Goal: Information Seeking & Learning: Learn about a topic

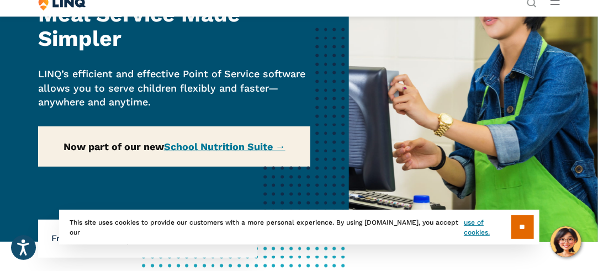
scroll to position [89, 0]
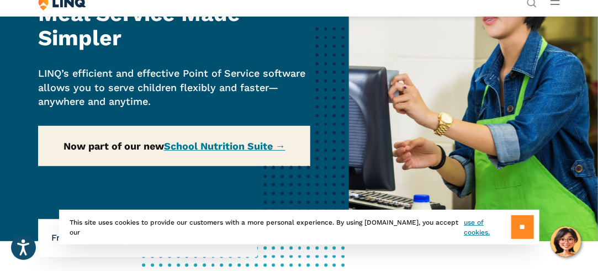
click at [511, 226] on input "**" at bounding box center [522, 227] width 23 height 24
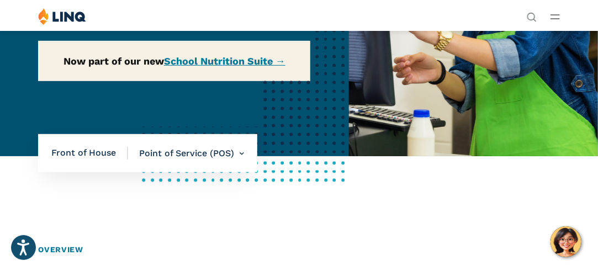
scroll to position [172, 0]
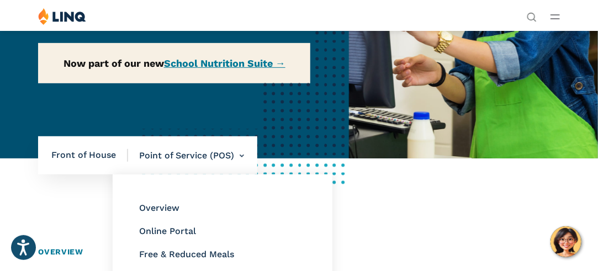
click at [241, 155] on li "Point of Service (POS) Overview Online Portal Free & Reduced Meals Point of Ser…" at bounding box center [186, 155] width 116 height 39
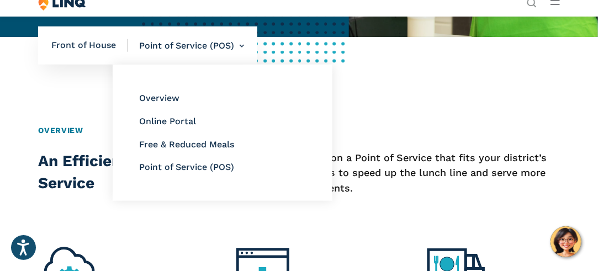
scroll to position [294, 0]
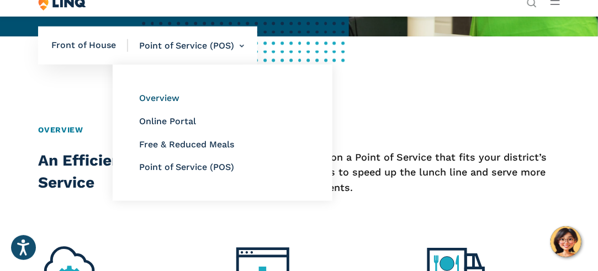
click at [174, 94] on link "Overview" at bounding box center [159, 98] width 40 height 10
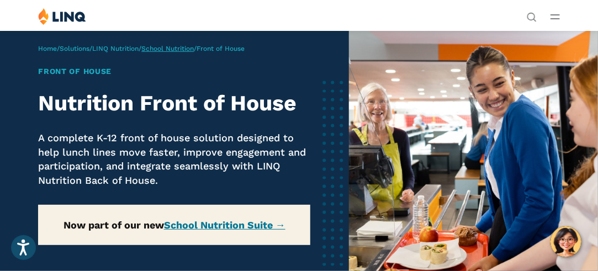
click at [188, 51] on link "School Nutrition" at bounding box center [167, 49] width 52 height 8
click at [555, 19] on line "Open Main Menu" at bounding box center [555, 19] width 8 height 0
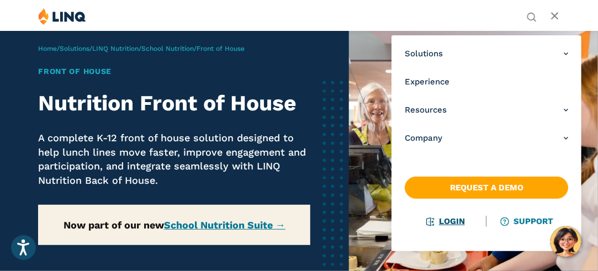
click at [447, 221] on link "Login" at bounding box center [445, 221] width 38 height 10
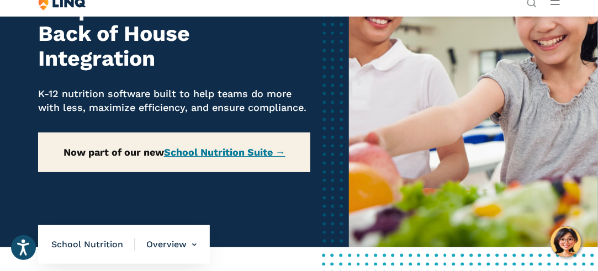
scroll to position [119, 0]
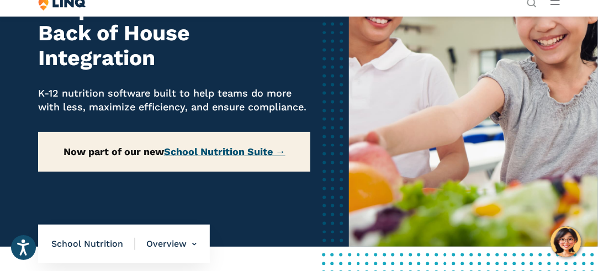
click at [264, 155] on link "School Nutrition Suite →" at bounding box center [224, 152] width 121 height 12
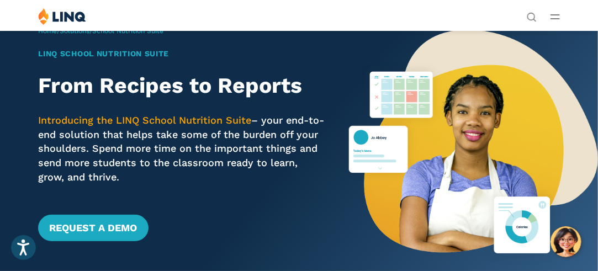
scroll to position [18, 0]
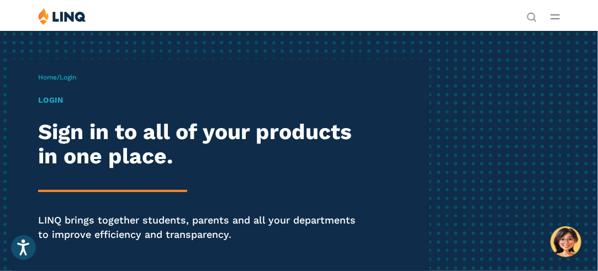
click at [82, 98] on h1 "Login" at bounding box center [202, 100] width 328 height 12
click at [76, 81] on p "Home / Login" at bounding box center [57, 77] width 38 height 10
click at [60, 104] on h1 "Login" at bounding box center [202, 100] width 328 height 12
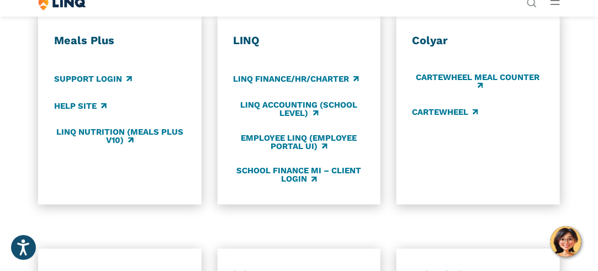
scroll to position [543, 0]
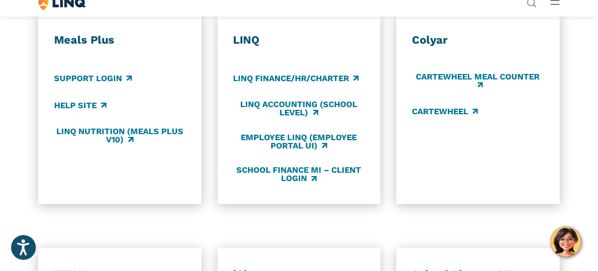
click at [253, 44] on h3 "LINQ" at bounding box center [299, 40] width 132 height 14
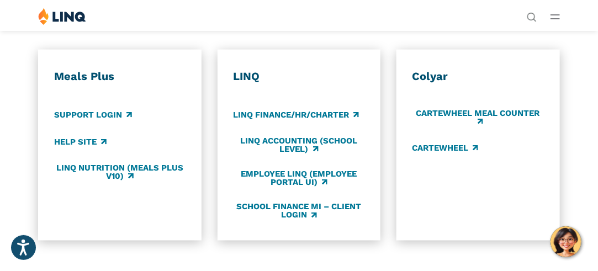
scroll to position [506, 0]
click at [115, 173] on link "LINQ Nutrition (Meals Plus v10)" at bounding box center [120, 172] width 132 height 18
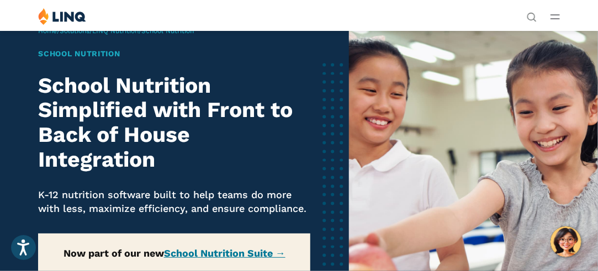
scroll to position [15, 0]
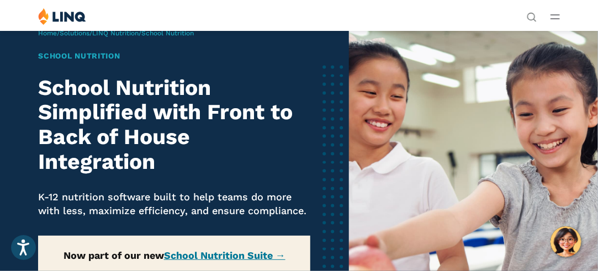
click at [553, 14] on icon "Open Main Menu" at bounding box center [554, 16] width 9 height 5
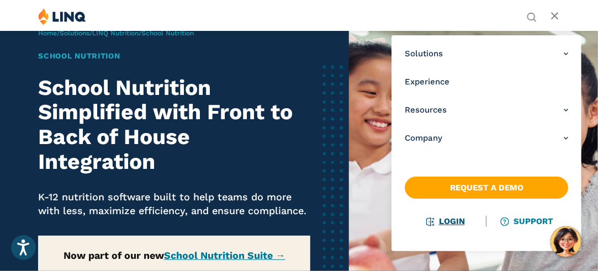
click at [449, 221] on link "Login" at bounding box center [445, 221] width 38 height 10
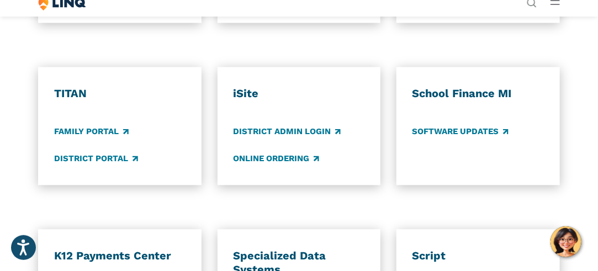
scroll to position [725, 0]
click at [118, 159] on link "District Portal" at bounding box center [96, 158] width 84 height 12
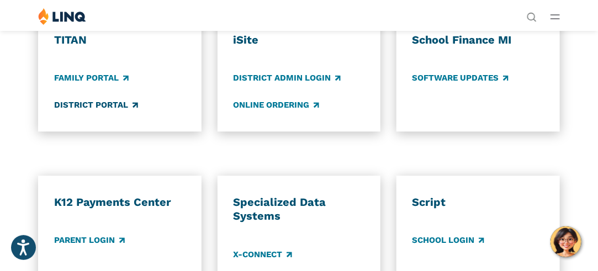
scroll to position [778, 0]
click at [321, 81] on link "District Admin Login" at bounding box center [287, 78] width 108 height 12
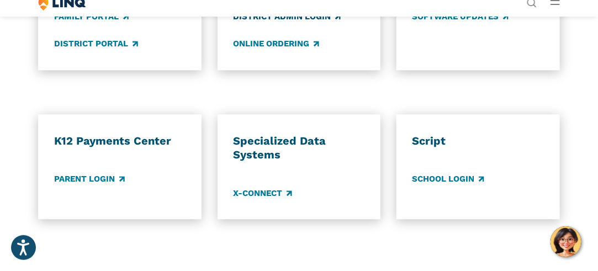
scroll to position [839, 0]
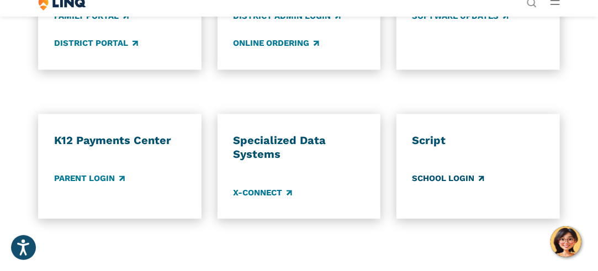
click at [469, 182] on link "School Login" at bounding box center [448, 178] width 72 height 12
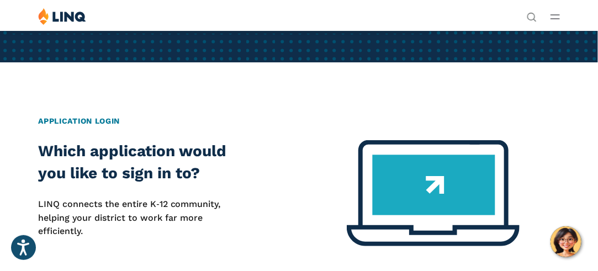
scroll to position [224, 0]
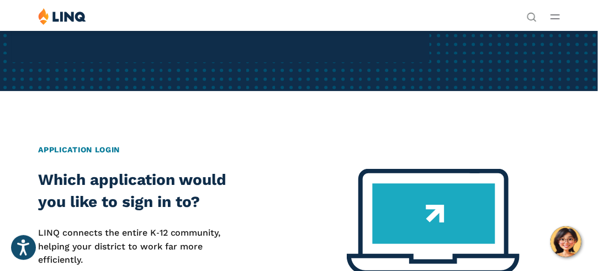
click at [103, 155] on h2 "Application Login" at bounding box center [298, 150] width 521 height 12
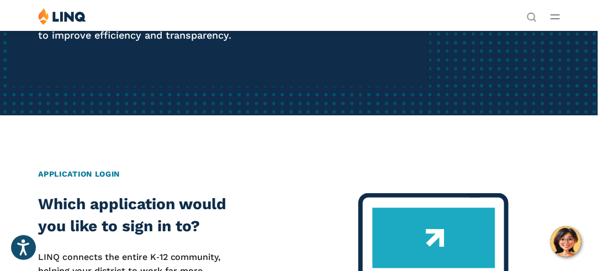
scroll to position [0, 0]
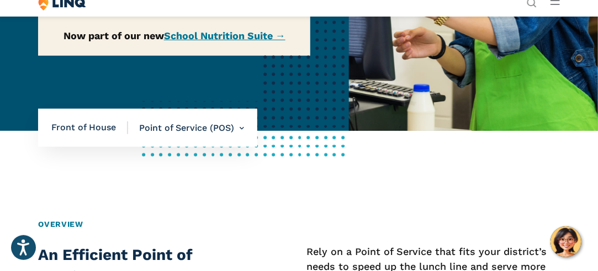
scroll to position [200, 0]
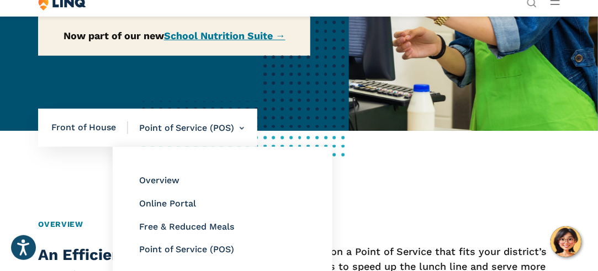
click at [181, 131] on li "Point of Service (POS) Overview Online Portal Free & Reduced Meals Point of Ser…" at bounding box center [186, 128] width 116 height 39
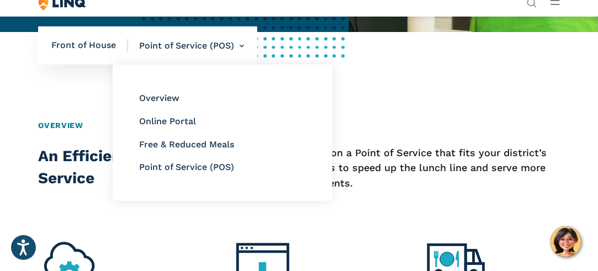
scroll to position [302, 0]
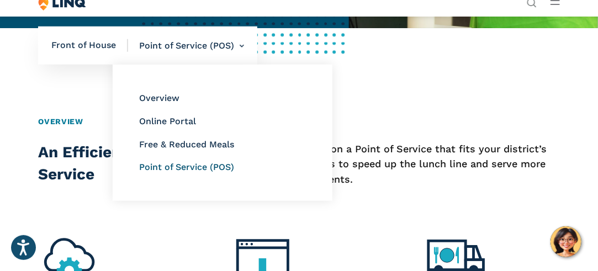
click at [187, 168] on link "Point of Service (POS)" at bounding box center [186, 167] width 95 height 10
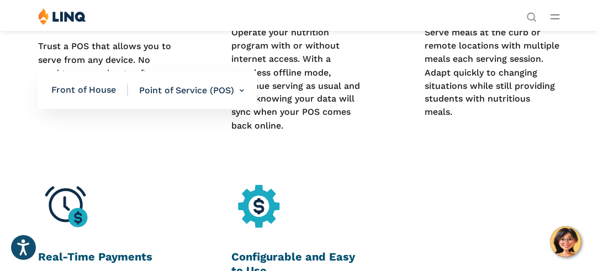
scroll to position [600, 0]
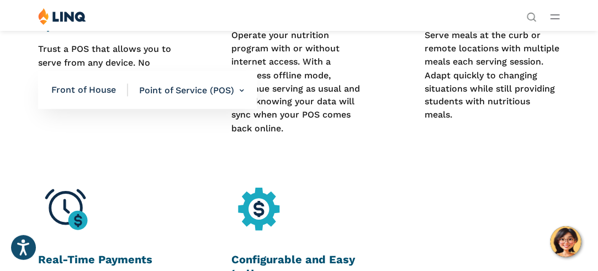
click at [108, 92] on span "Front of House" at bounding box center [89, 90] width 77 height 12
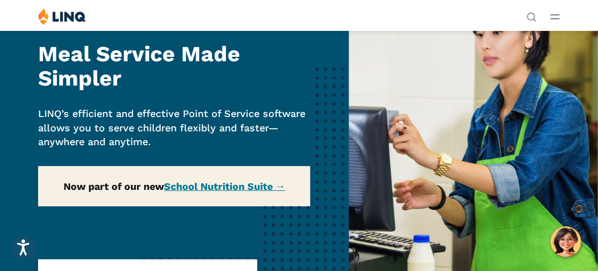
scroll to position [0, 0]
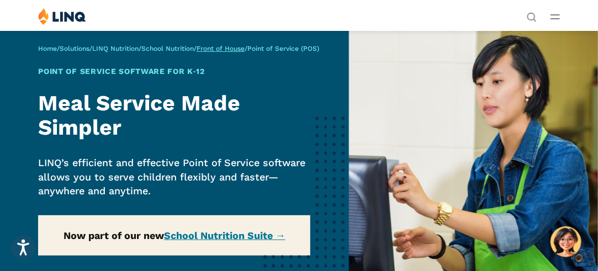
click at [244, 52] on link "Front of House" at bounding box center [220, 49] width 48 height 8
click at [308, 49] on span "Point of Service (POS)" at bounding box center [283, 49] width 72 height 8
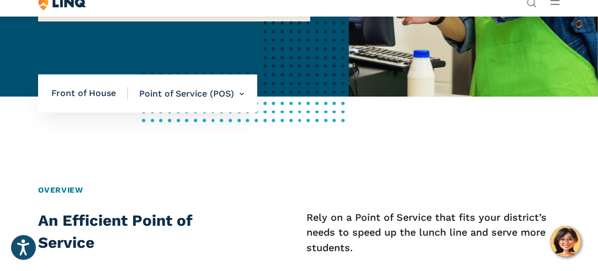
scroll to position [237, 0]
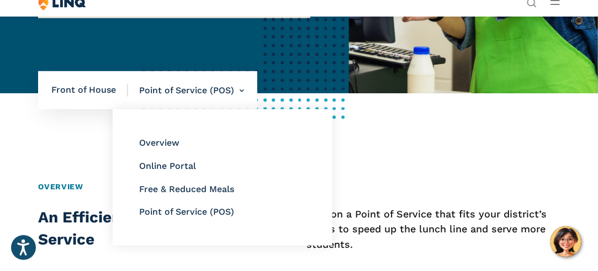
click at [243, 92] on li "Point of Service (POS) Overview Online Portal Free & Reduced Meals Point of Ser…" at bounding box center [186, 90] width 116 height 39
click at [173, 146] on link "Overview" at bounding box center [159, 142] width 40 height 10
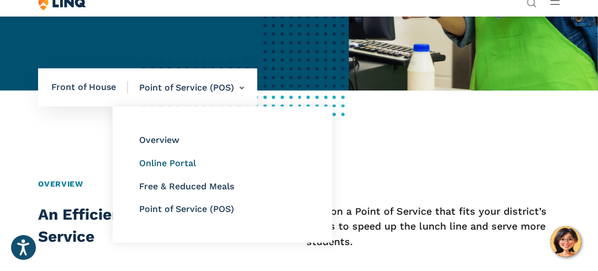
click at [184, 167] on link "Online Portal" at bounding box center [167, 163] width 57 height 10
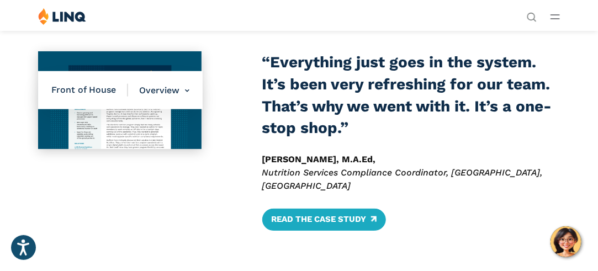
scroll to position [351, 0]
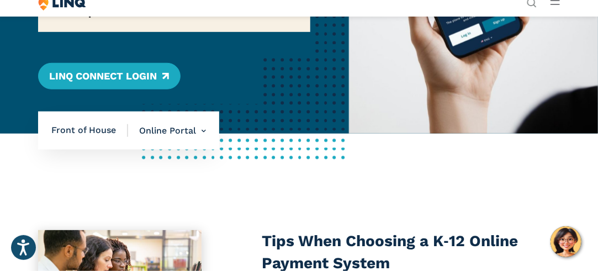
scroll to position [199, 0]
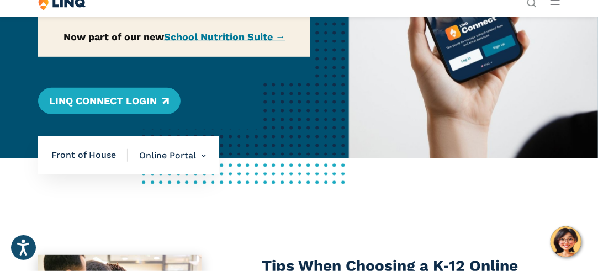
scroll to position [174, 0]
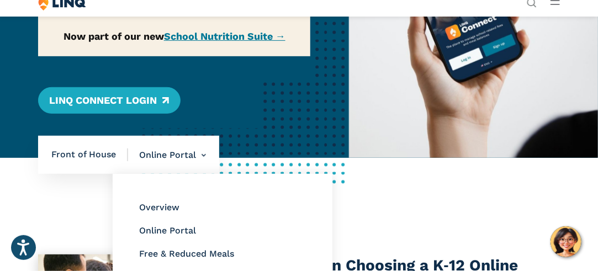
click at [182, 154] on li "Online Portal Overview Online Portal Free & Reduced Meals Point of Service (POS)" at bounding box center [167, 155] width 78 height 39
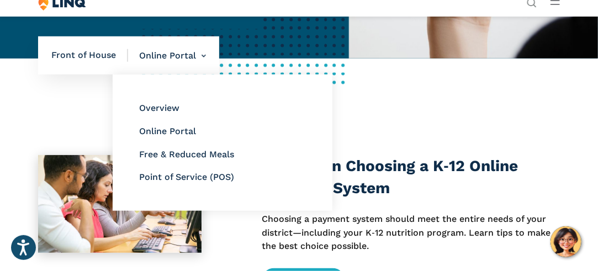
scroll to position [275, 0]
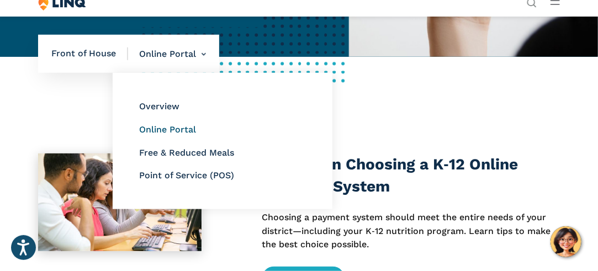
click at [184, 131] on link "Online Portal" at bounding box center [167, 129] width 57 height 10
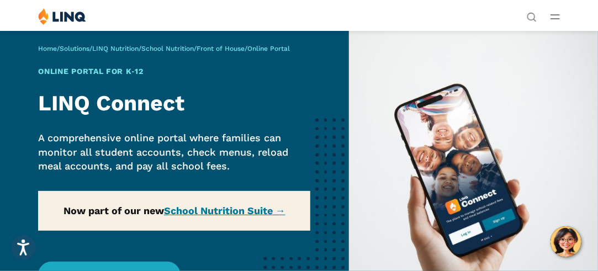
click at [242, 209] on div "Home / Solutions / LINQ Nutrition / School Nutrition / Front of House / Online …" at bounding box center [174, 181] width 349 height 302
click at [283, 211] on div "Home / Solutions / LINQ Nutrition / School Nutrition / Front of House / Online …" at bounding box center [174, 181] width 349 height 302
click at [475, 181] on img at bounding box center [473, 181] width 249 height 302
